Goal: Navigation & Orientation: Find specific page/section

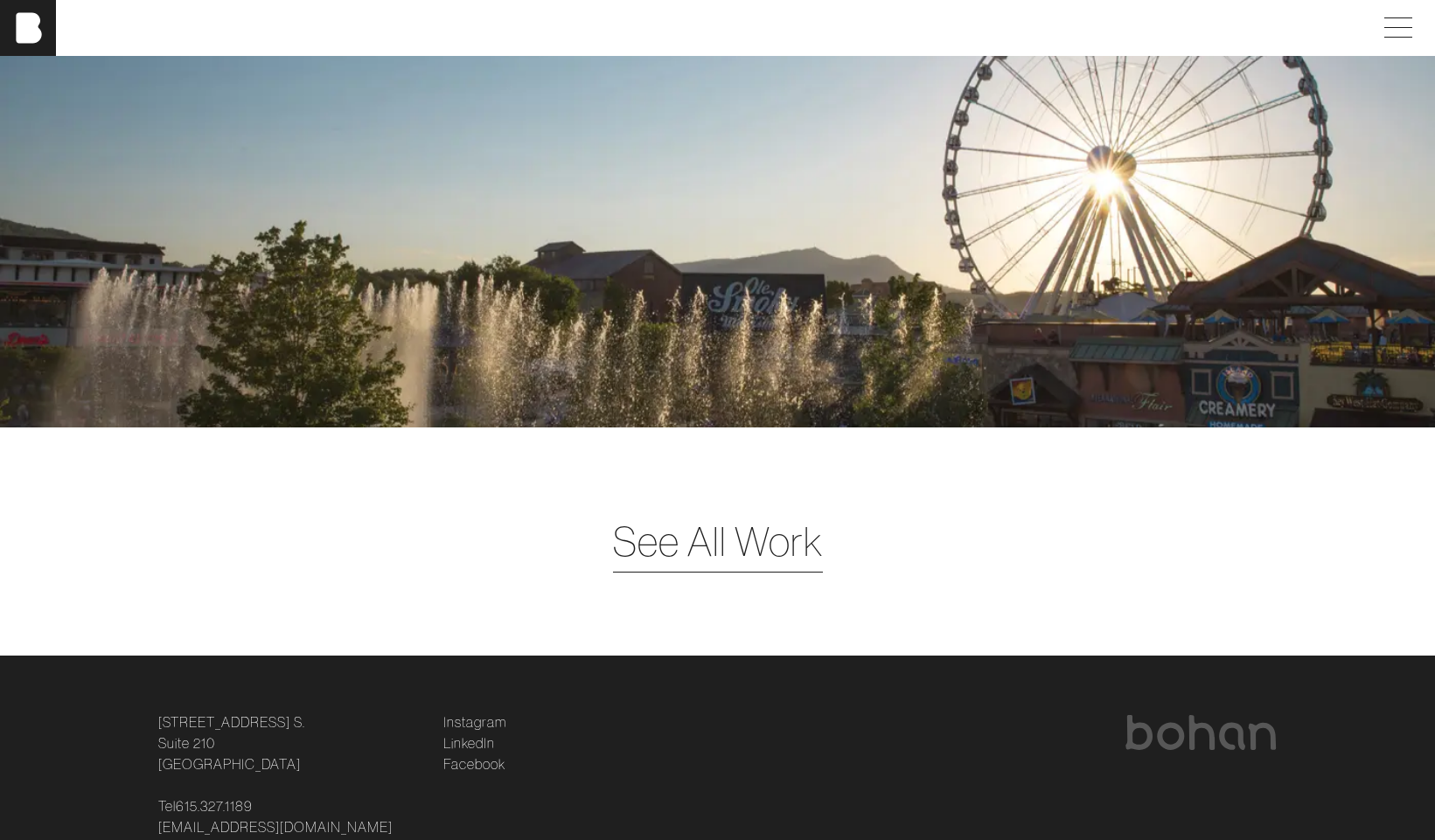
scroll to position [4701, 0]
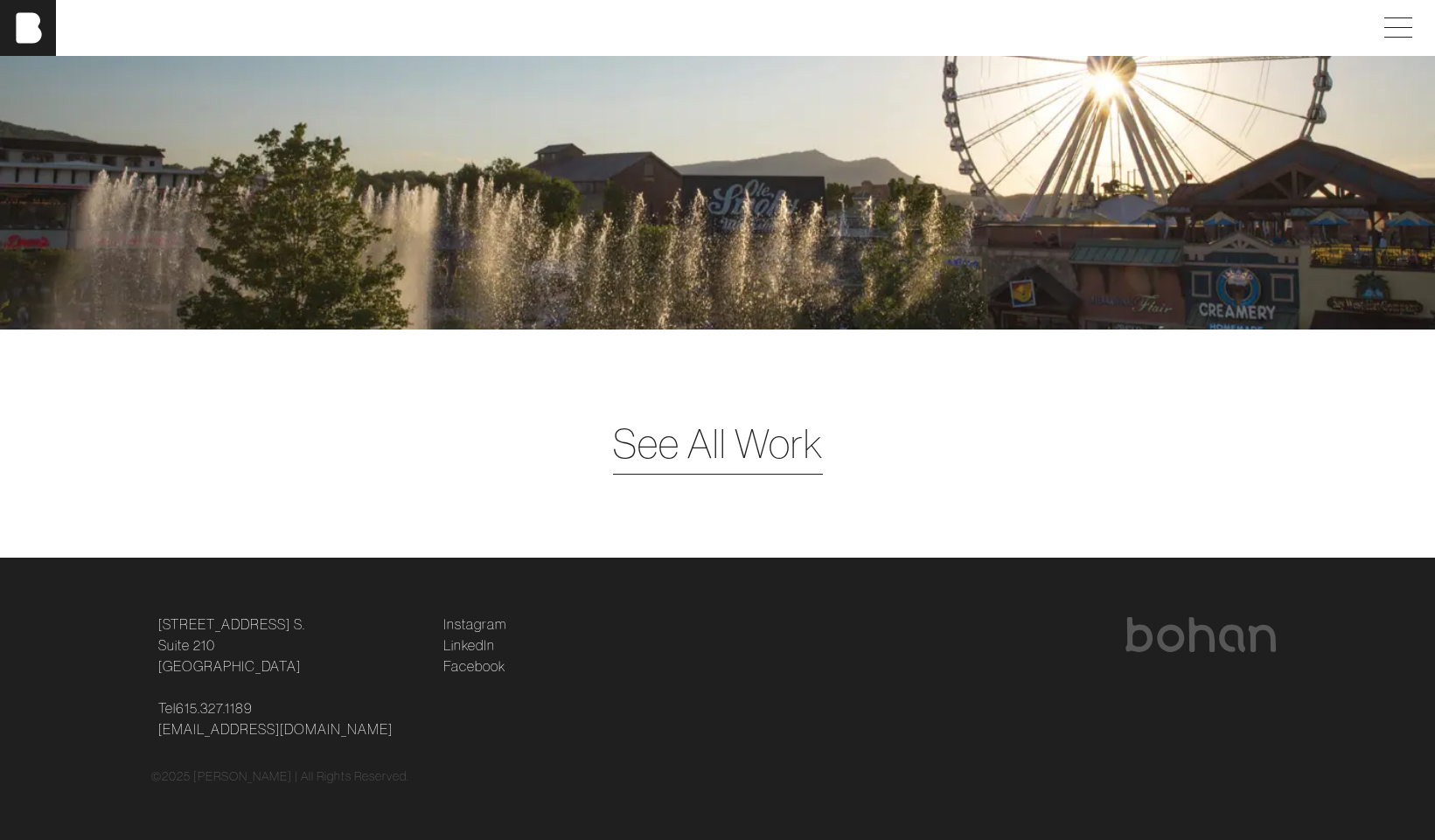
click at [691, 443] on span "See All Work" at bounding box center [718, 443] width 210 height 60
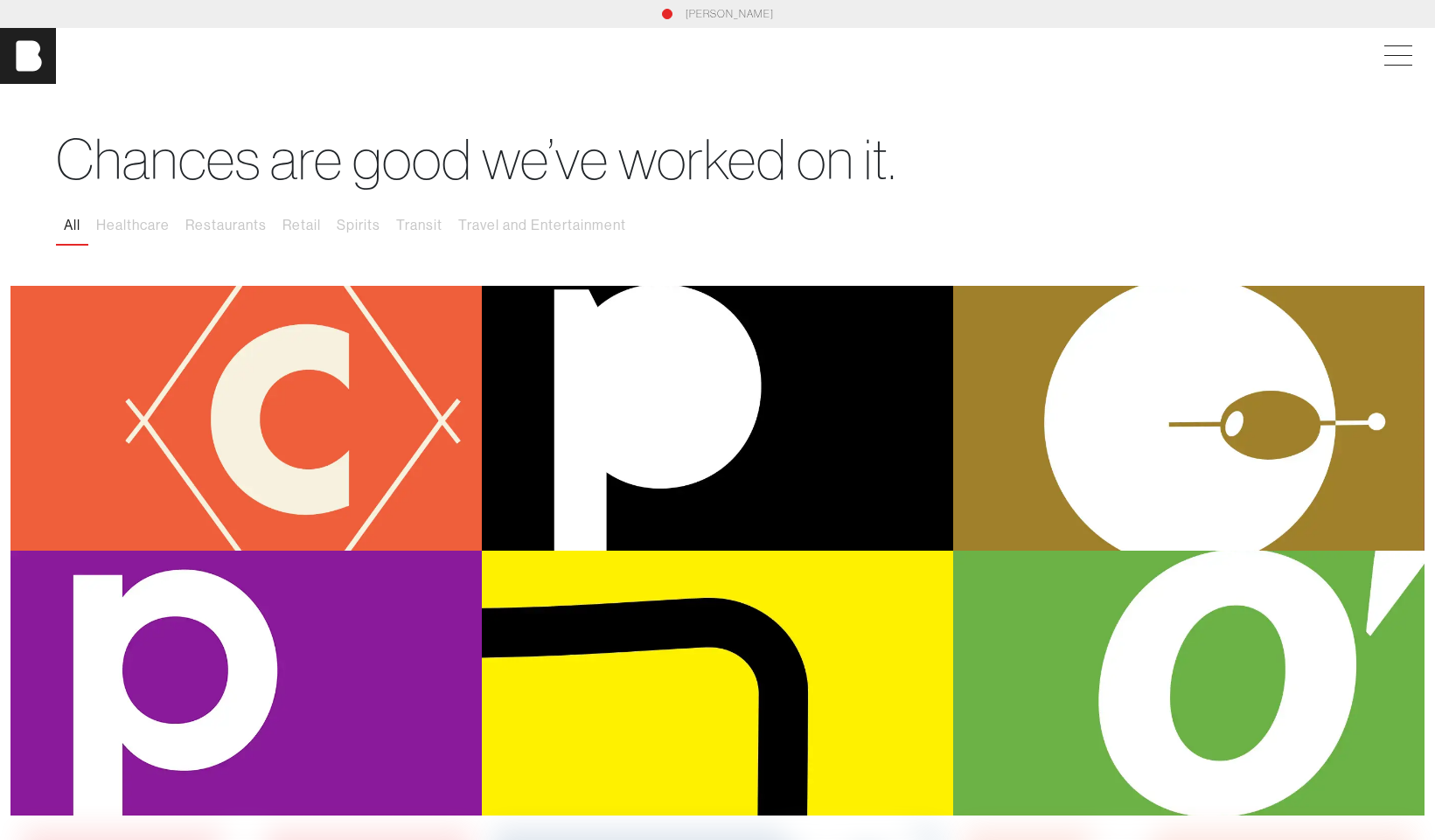
click at [1373, 56] on div "[PERSON_NAME]" at bounding box center [718, 56] width 1435 height 56
click at [1390, 55] on span at bounding box center [1399, 55] width 28 height 1
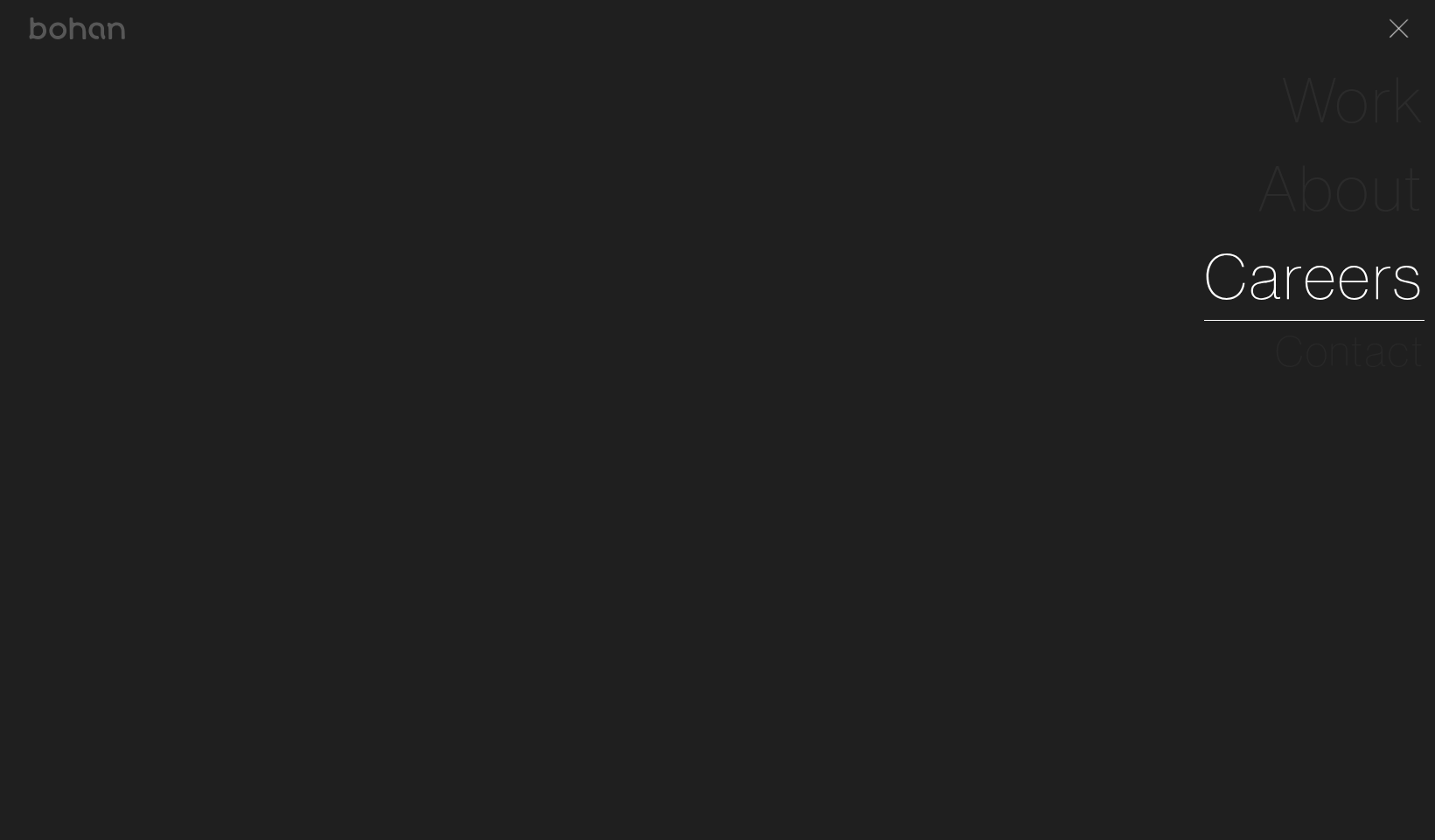
click at [1286, 283] on link "Careers" at bounding box center [1314, 276] width 220 height 88
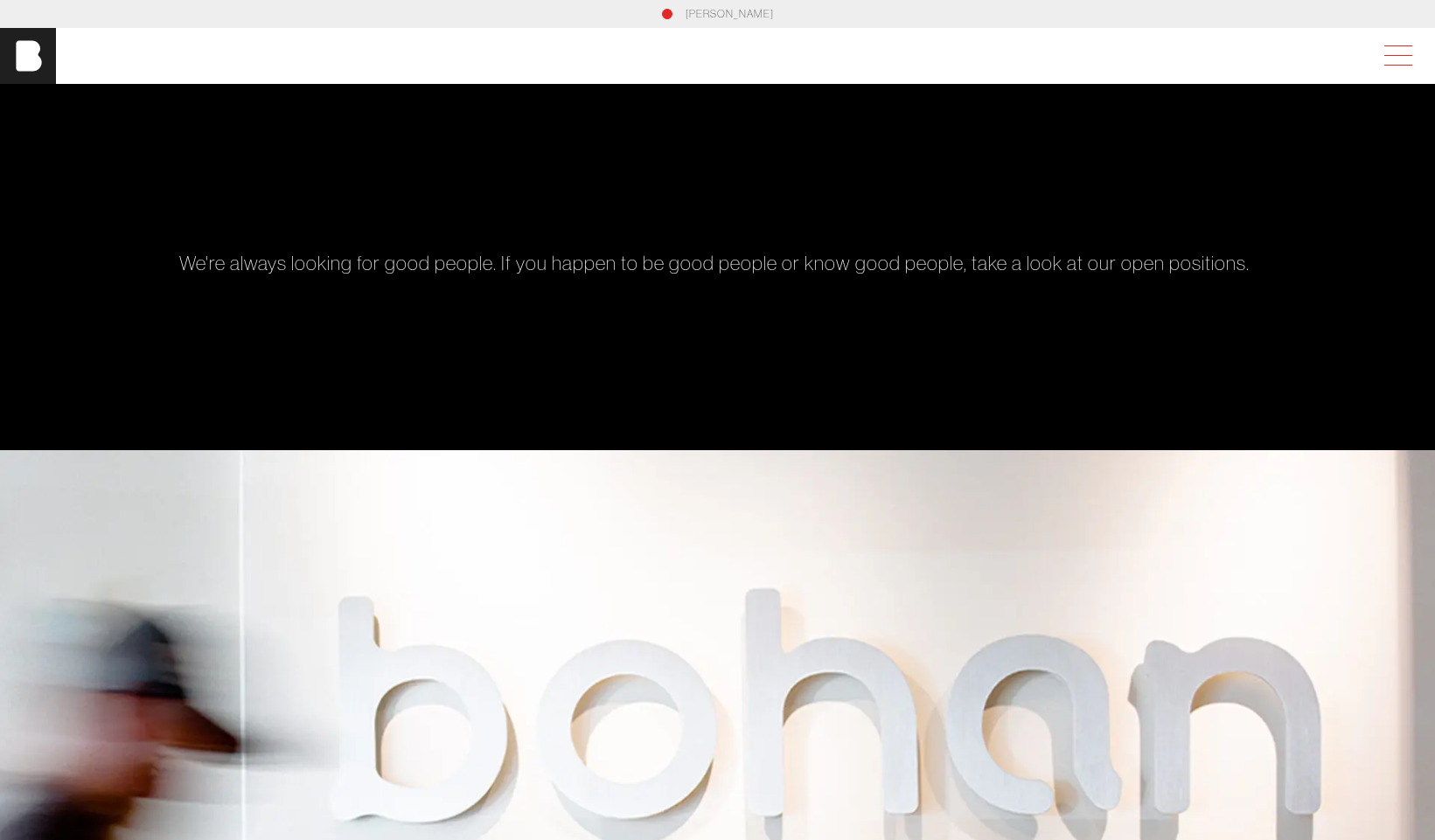
click at [1391, 52] on span at bounding box center [1395, 56] width 40 height 32
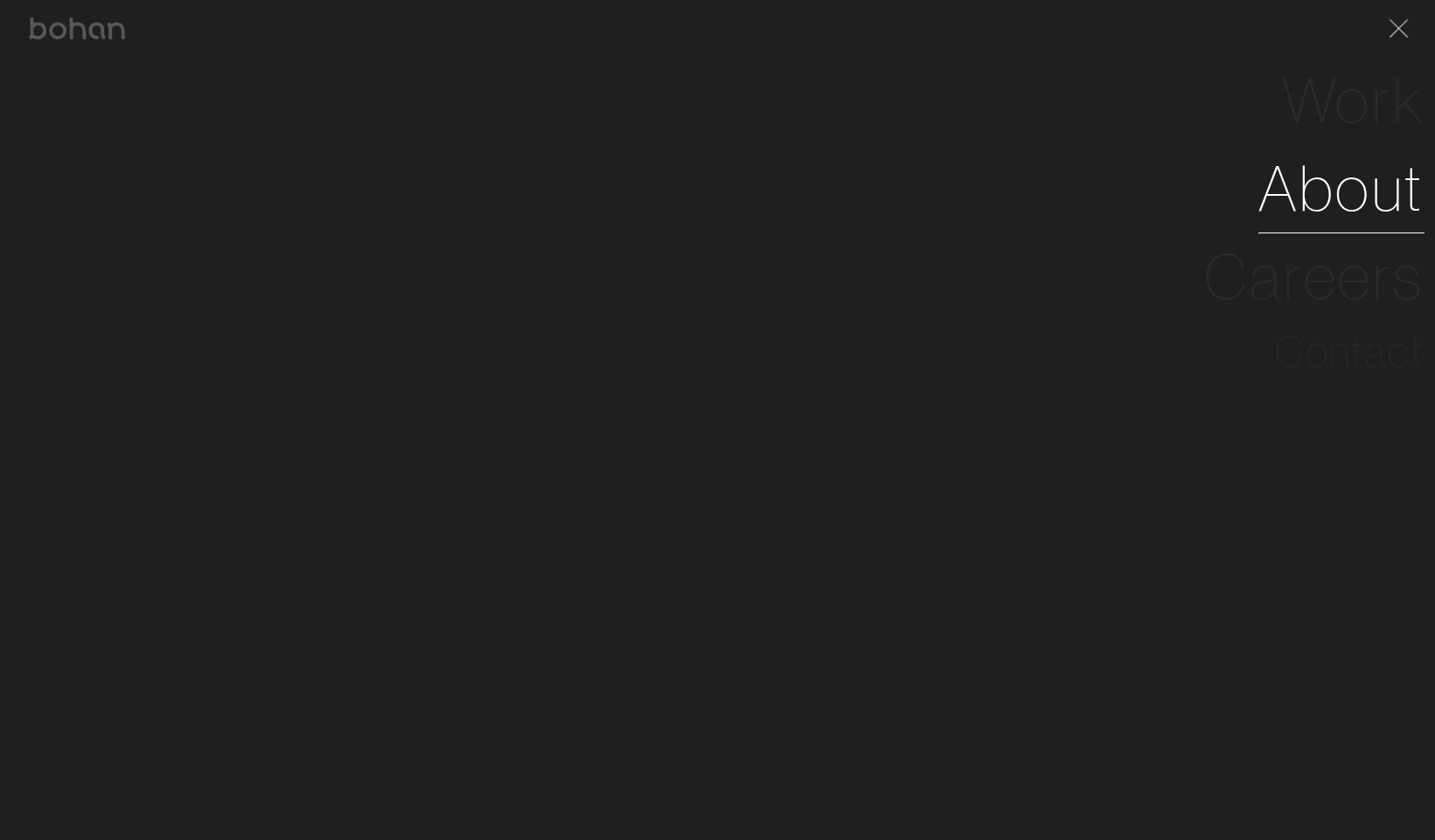
click at [1312, 182] on link "About" at bounding box center [1341, 188] width 166 height 88
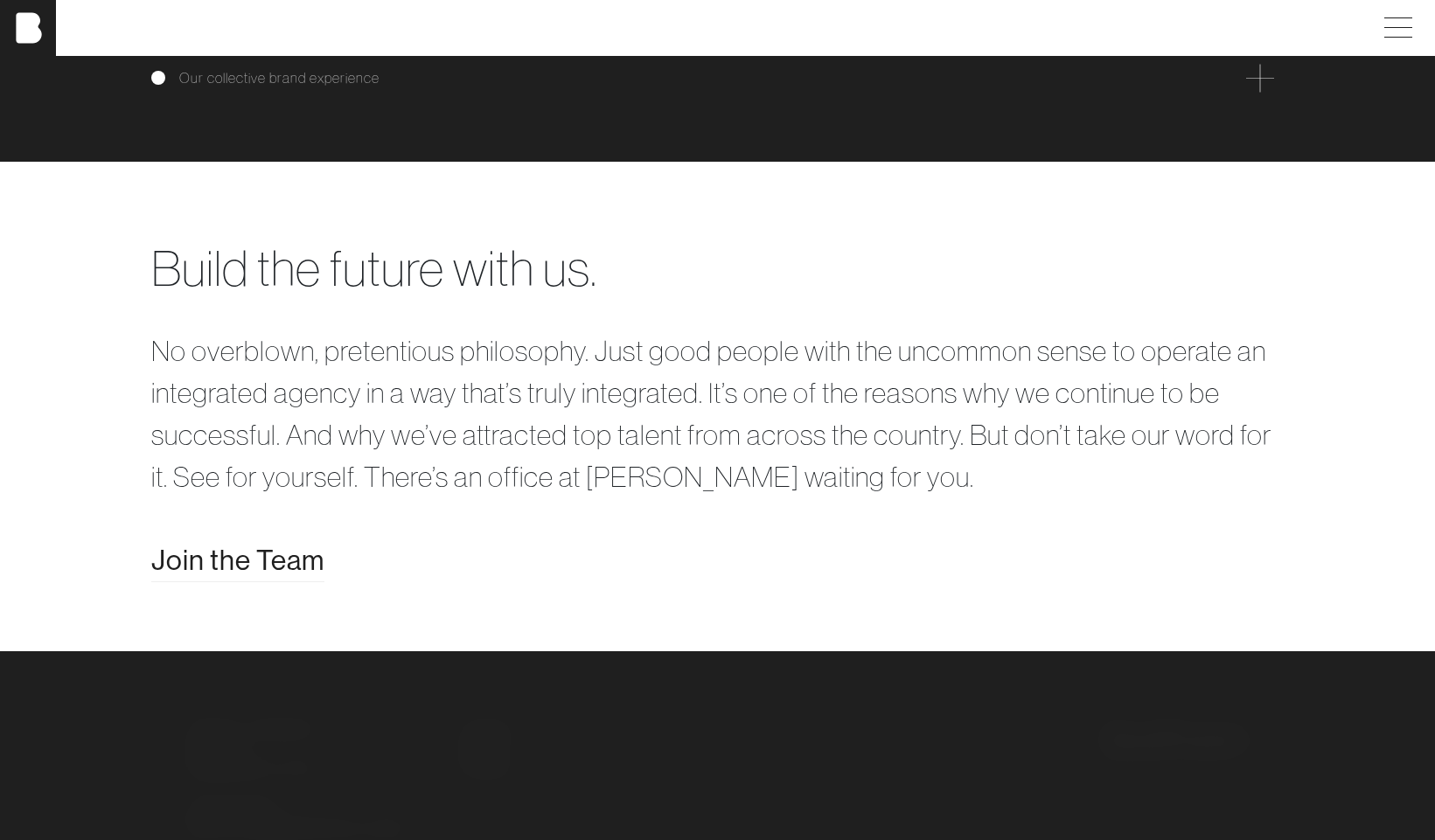
scroll to position [3122, 0]
